Goal: Information Seeking & Learning: Understand process/instructions

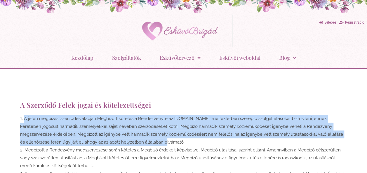
drag, startPoint x: 19, startPoint y: 118, endPoint x: 335, endPoint y: 142, distance: 316.9
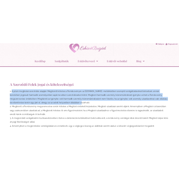
scroll to position [29, 0]
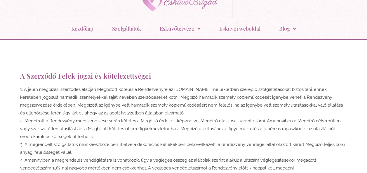
click at [113, 129] on li "Megbízott a Rendezvény megszervezése során köteles a Megbízó érdekeit képviselv…" at bounding box center [183, 129] width 327 height 24
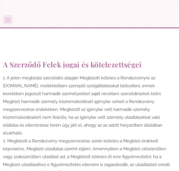
click at [87, 108] on li "A jelen megbízási szerződés alapján Megbízott köteles a Rendezvényre az [DOMAIN…" at bounding box center [89, 105] width 173 height 63
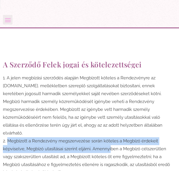
drag, startPoint x: 8, startPoint y: 132, endPoint x: 112, endPoint y: 137, distance: 104.8
click at [112, 137] on li "Megbízott a Rendezvény megszervezése során köteles a Megbízó érdekeit képviselv…" at bounding box center [89, 156] width 173 height 39
drag, startPoint x: 112, startPoint y: 137, endPoint x: 112, endPoint y: 140, distance: 3.3
click at [112, 140] on li "Megbízott a Rendezvény megszervezése során köteles a Megbízó érdekeit képviselv…" at bounding box center [89, 156] width 173 height 39
click at [97, 142] on li "Megbízott a Rendezvény megszervezése során köteles a Megbízó érdekeit képviselv…" at bounding box center [89, 156] width 173 height 39
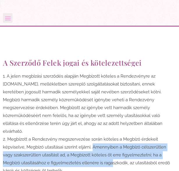
scroll to position [58, 0]
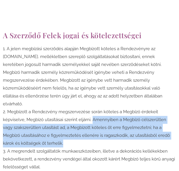
drag, startPoint x: 93, startPoint y: 142, endPoint x: 152, endPoint y: 133, distance: 60.1
click at [152, 133] on li "Megbízott a Rendezvény megszervezése során köteles a Megbízó érdekeit képviselv…" at bounding box center [89, 127] width 173 height 39
copy li "Amennyiben a Megbízó célszerűtlen vagy szakszerűtlen utasítást ad, a Megbízott …"
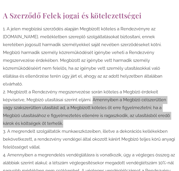
scroll to position [87, 0]
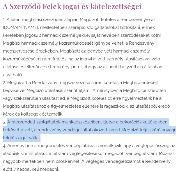
drag, startPoint x: 8, startPoint y: 115, endPoint x: 144, endPoint y: 127, distance: 136.6
click at [144, 127] on li "A megrendelt szolgáltatók munkaeszközeiben, illetve a dekorációs kellékekben be…" at bounding box center [89, 130] width 173 height 24
copy li "A megrendelt szolgáltatók munkaeszközeiben, illetve a dekorációs kellékekben be…"
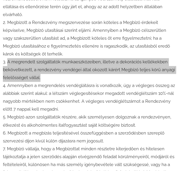
scroll to position [146, 0]
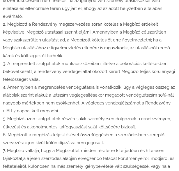
click at [12, 84] on li "Amennyiben a megrendelés vendéglátásra is vonatkozik, úgy a végleges összeg az …" at bounding box center [89, 98] width 173 height 31
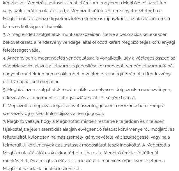
scroll to position [204, 0]
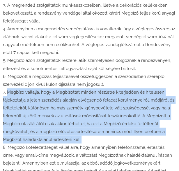
drag, startPoint x: 7, startPoint y: 85, endPoint x: 169, endPoint y: 129, distance: 167.5
click at [169, 129] on li "Megbízó vállalja, hogy a Megbízottat minden részletre kiterjedően és hitelesen …" at bounding box center [89, 115] width 173 height 55
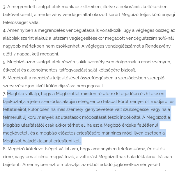
scroll to position [233, 0]
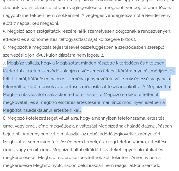
click at [73, 70] on li "Megbízó vállalja, hogy a Megbízottat minden részletre kiterjedően és hitelesen …" at bounding box center [89, 86] width 173 height 55
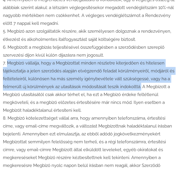
drag, startPoint x: 142, startPoint y: 80, endPoint x: 8, endPoint y: 56, distance: 136.2
click at [8, 59] on li "Megbízó vállalja, hogy a Megbízottat minden részletre kiterjedően és hitelesen …" at bounding box center [89, 86] width 173 height 55
copy li "Megbízó vállalja, hogy a Megbízottat minden részletre kiterjedően és hitelesen …"
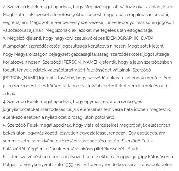
scroll to position [787, 0]
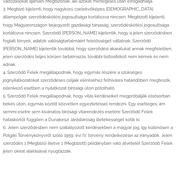
click at [83, 123] on li "Jelen szerződésben nem szabályozott kérdésekben a magyar jog, így különösen a P…" at bounding box center [89, 138] width 173 height 31
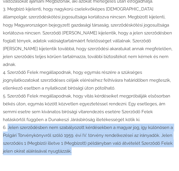
drag, startPoint x: 8, startPoint y: 111, endPoint x: 97, endPoint y: 138, distance: 92.8
click at [97, 138] on li "Jelen szerződésben nem szabályozott kérdésekben a magyar jog, így különösen a P…" at bounding box center [89, 138] width 173 height 31
copy li "Jelen szerződésben nem szabályozott kérdésekben a magyar jog, így különösen a P…"
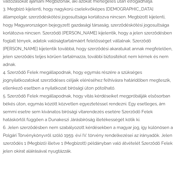
click at [106, 94] on li "Szerződő Felek megállapodnak, hogy vitás kérdéseiket megpróbálják elsősorban bé…" at bounding box center [89, 107] width 173 height 31
click at [52, 94] on li "Szerződő Felek megállapodnak, hogy vitás kérdéseiket megpróbálják elsősorban bé…" at bounding box center [89, 107] width 173 height 31
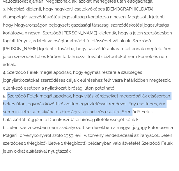
drag, startPoint x: 8, startPoint y: 80, endPoint x: 132, endPoint y: 96, distance: 125.3
click at [132, 96] on li "Szerződő Felek megállapodnak, hogy vitás kérdéseiket megpróbálják elsősorban bé…" at bounding box center [89, 107] width 173 height 31
click at [131, 92] on li "Szerződő Felek megállapodnak, hogy vitás kérdéseiket megpróbálják elsősorban bé…" at bounding box center [89, 107] width 173 height 31
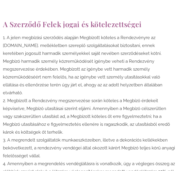
scroll to position [58, 0]
